Goal: Transaction & Acquisition: Purchase product/service

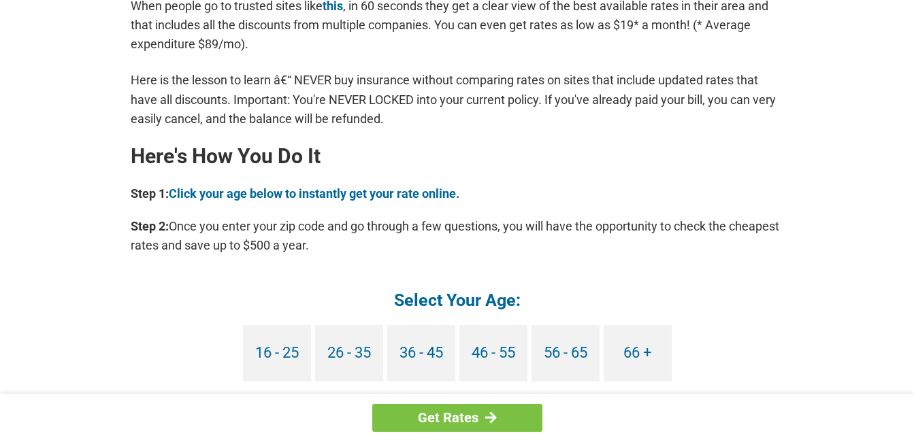
scroll to position [1116, 0]
drag, startPoint x: 814, startPoint y: 395, endPoint x: 721, endPoint y: 393, distance: 93.3
click at [721, 393] on div "Get Rates You're Probably Overpaying for Car Insurance - Here's How to Stop. [D…" at bounding box center [457, 7] width 914 height 2145
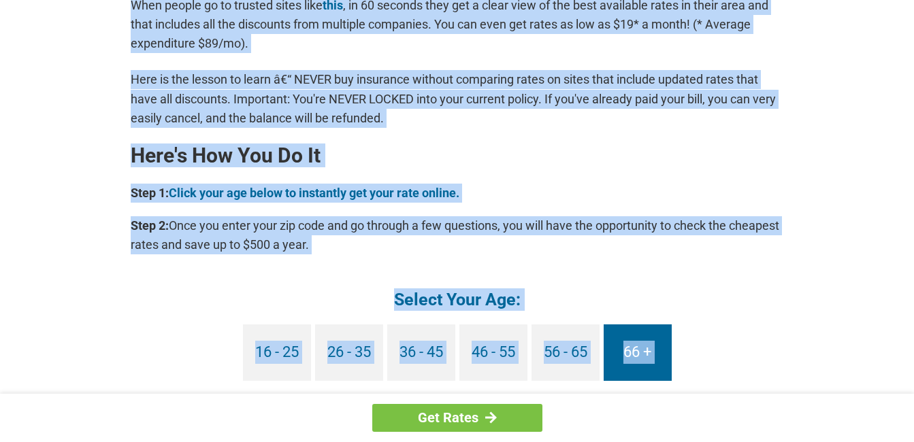
drag, startPoint x: 721, startPoint y: 393, endPoint x: 644, endPoint y: 353, distance: 85.8
click at [644, 353] on link "66 +" at bounding box center [638, 353] width 68 height 56
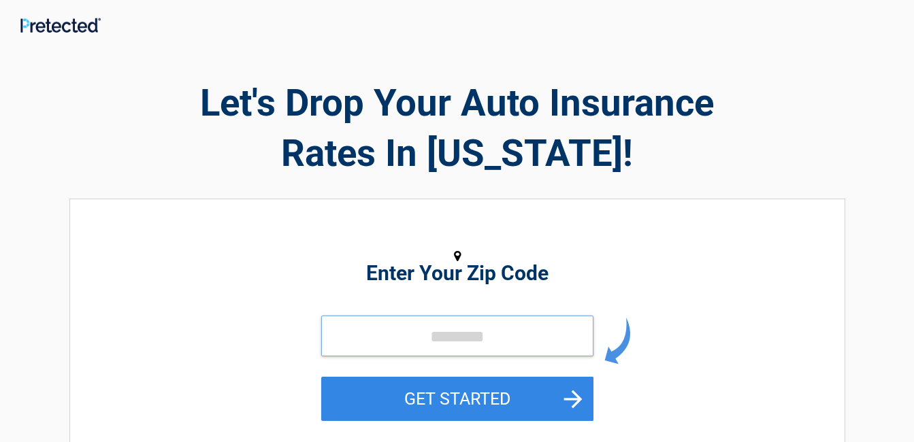
click at [423, 330] on input "tel" at bounding box center [457, 336] width 272 height 41
type input "*****"
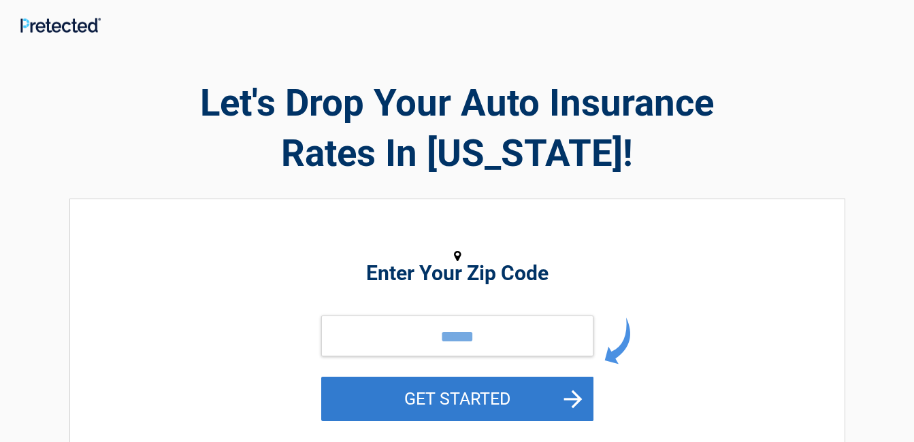
click at [446, 395] on button "GET STARTED" at bounding box center [457, 399] width 272 height 44
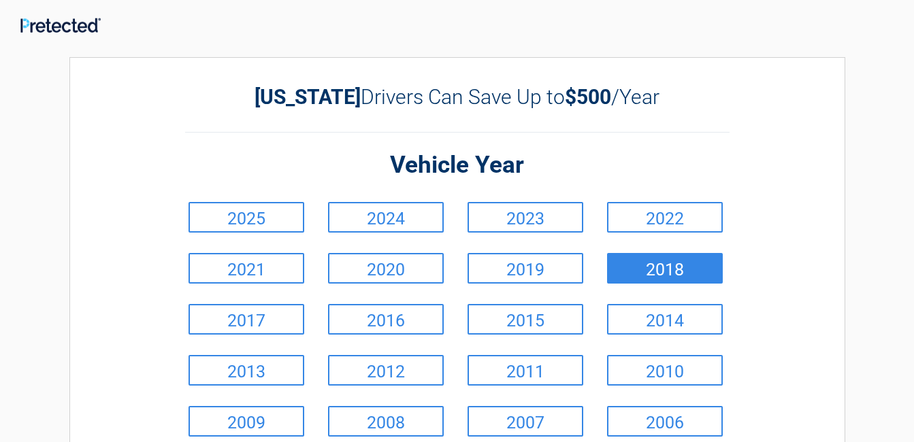
click at [621, 274] on link "2018" at bounding box center [665, 268] width 116 height 31
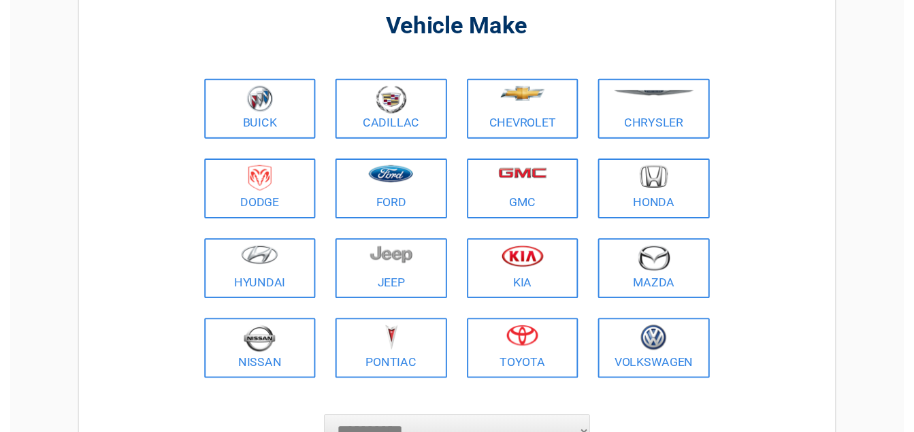
scroll to position [109, 0]
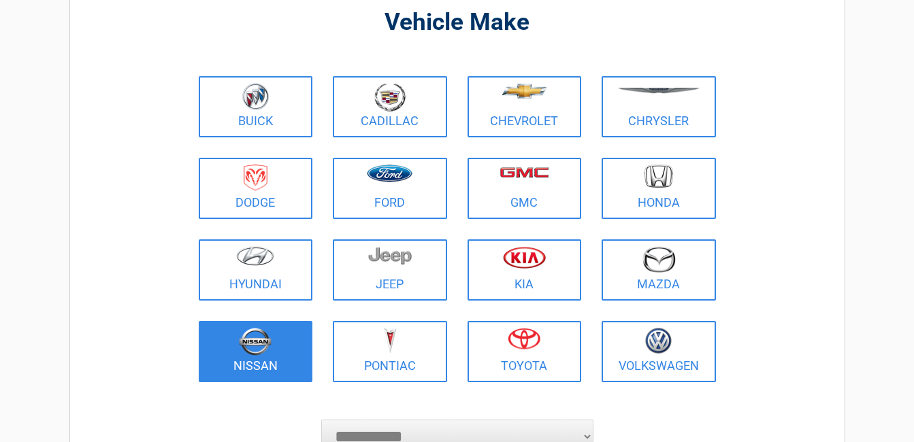
click at [293, 347] on figure at bounding box center [256, 343] width 98 height 31
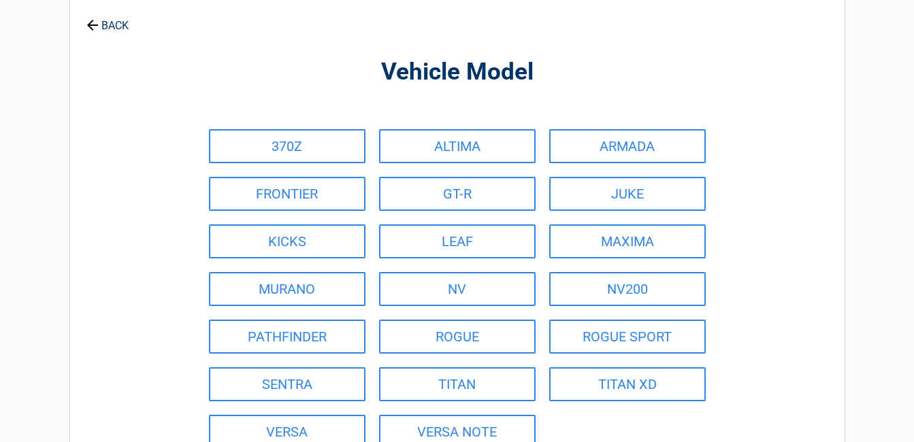
scroll to position [0, 0]
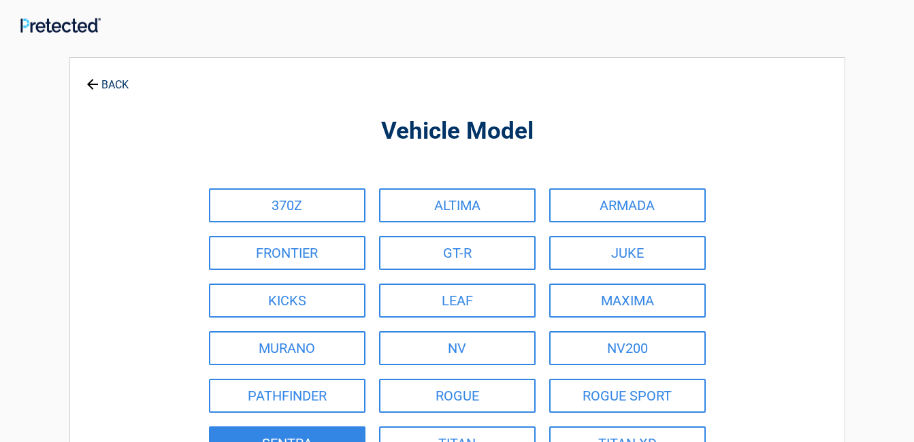
click at [291, 441] on link "SENTRA" at bounding box center [287, 444] width 157 height 34
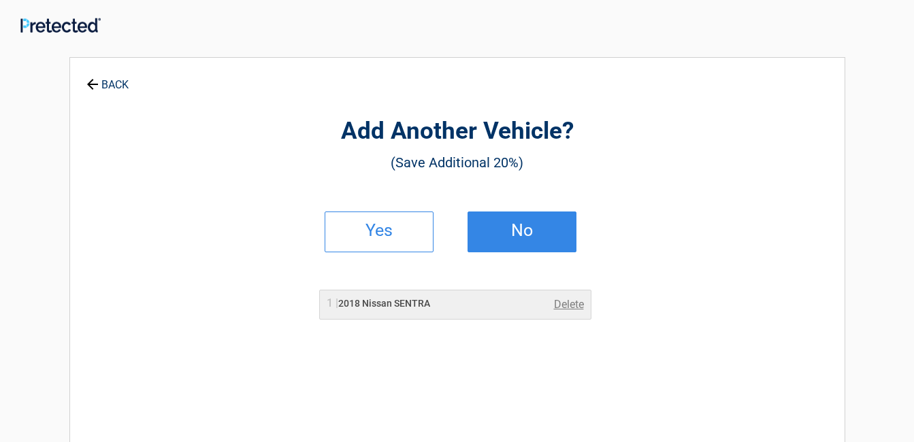
click at [499, 230] on h2 "No" at bounding box center [522, 231] width 80 height 10
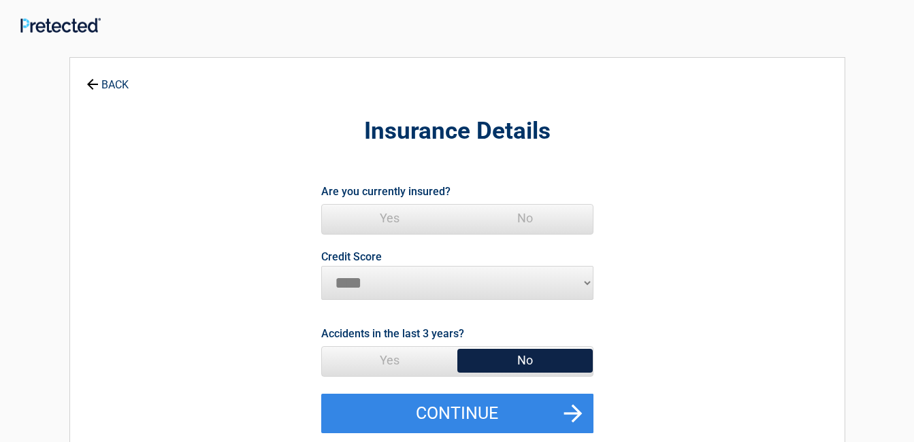
click at [388, 216] on span "Yes" at bounding box center [389, 218] width 135 height 27
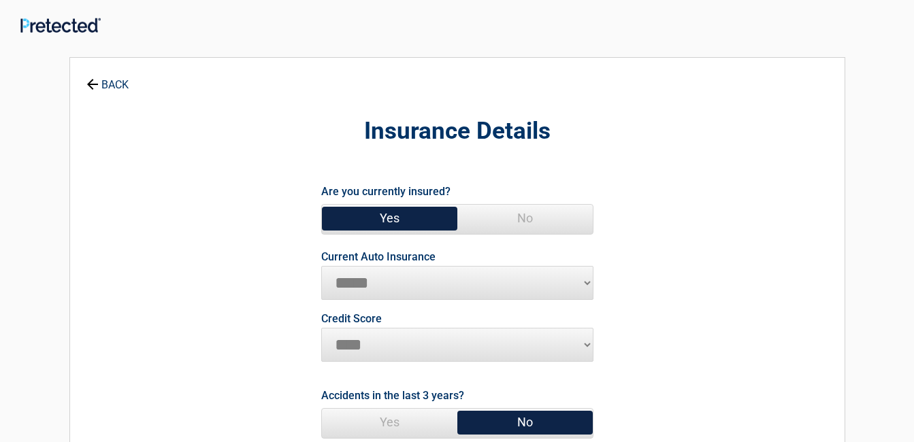
click at [584, 341] on select "********* **** ******* ****" at bounding box center [457, 345] width 272 height 34
select select "****"
click at [321, 328] on select "********* **** ******* ****" at bounding box center [457, 345] width 272 height 34
click at [487, 422] on span "No" at bounding box center [524, 422] width 135 height 27
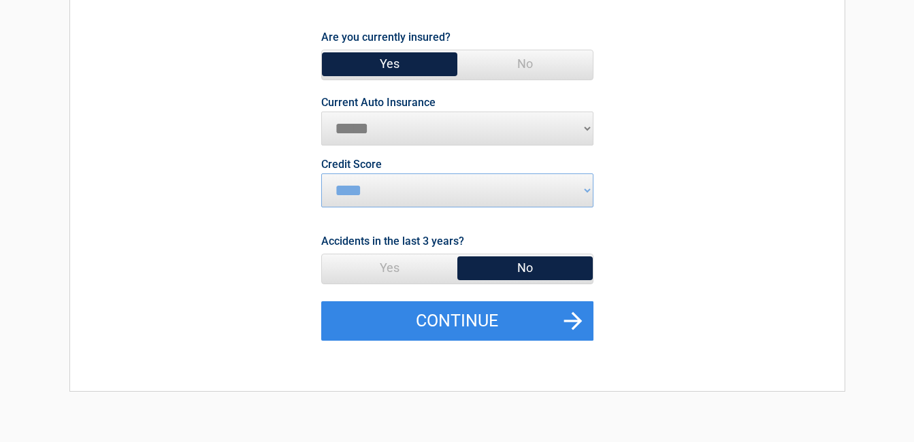
scroll to position [163, 0]
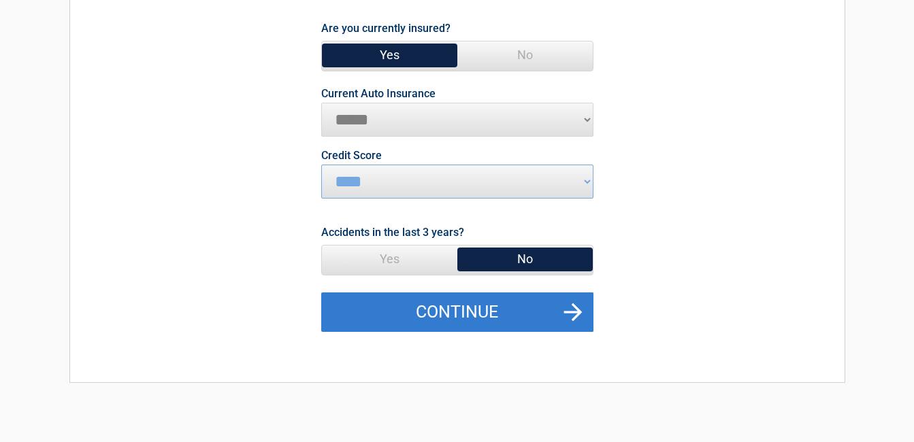
click at [476, 306] on button "Continue" at bounding box center [457, 312] width 272 height 39
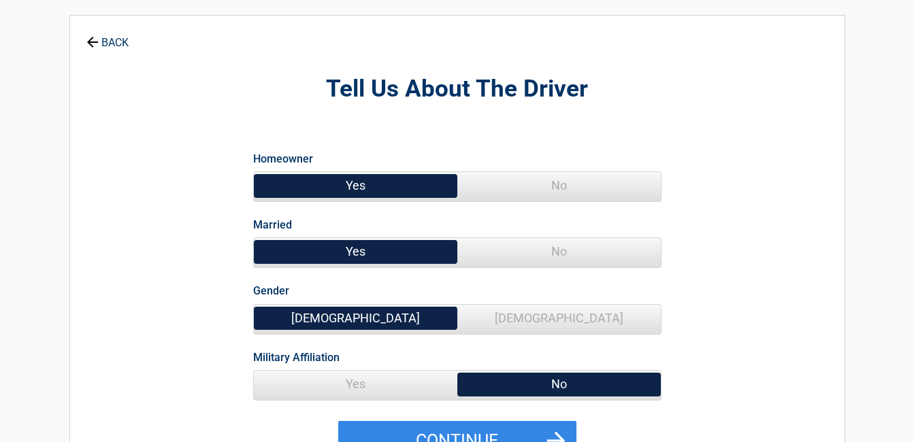
scroll to position [0, 0]
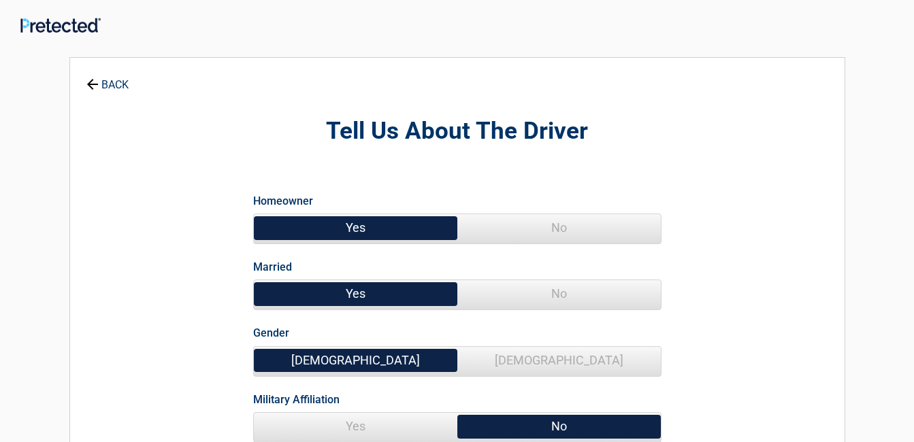
click at [393, 231] on span "Yes" at bounding box center [355, 227] width 203 height 27
click at [546, 293] on span "No" at bounding box center [558, 293] width 203 height 27
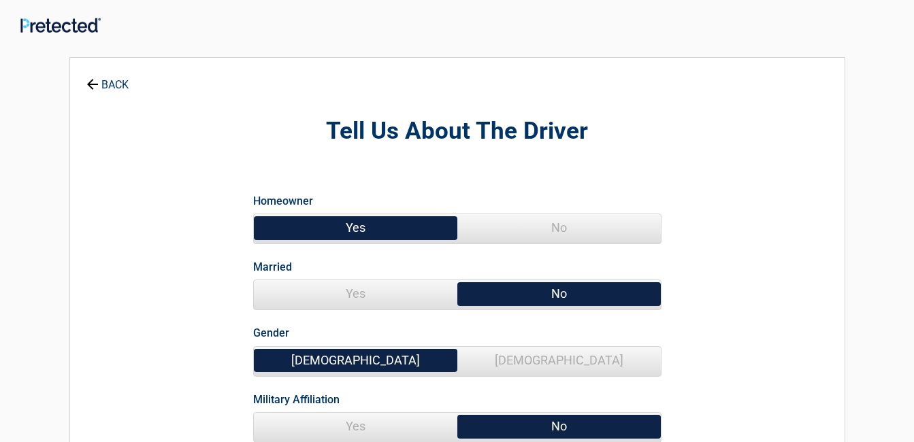
click at [551, 361] on span "Female" at bounding box center [558, 360] width 203 height 27
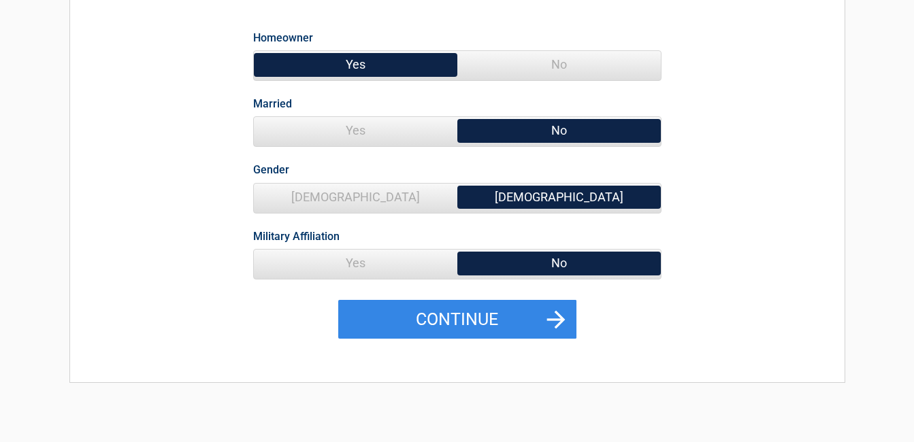
scroll to position [199, 0]
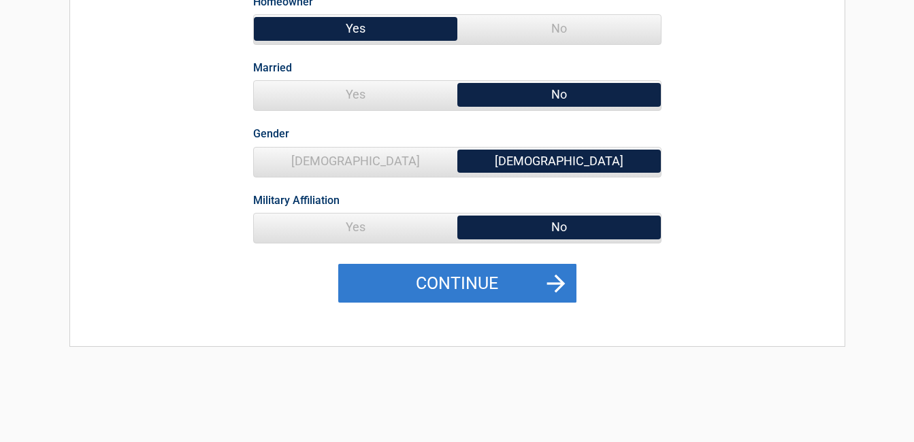
click at [399, 279] on button "Continue" at bounding box center [457, 283] width 238 height 39
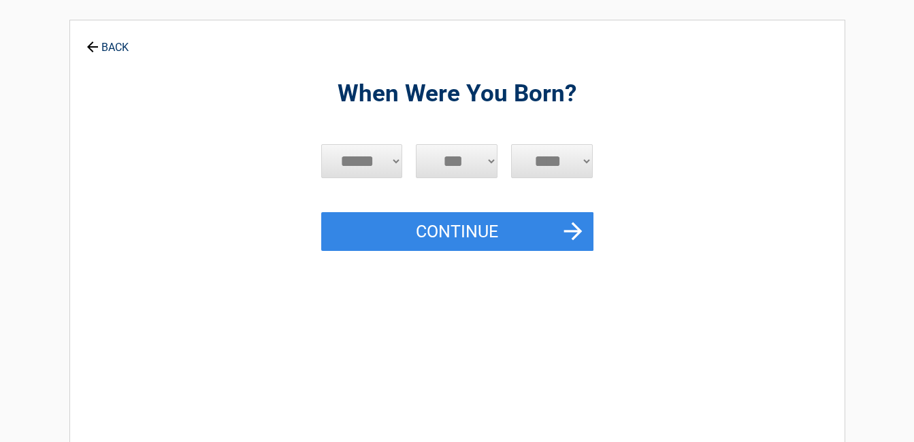
scroll to position [0, 0]
